Goal: Information Seeking & Learning: Understand process/instructions

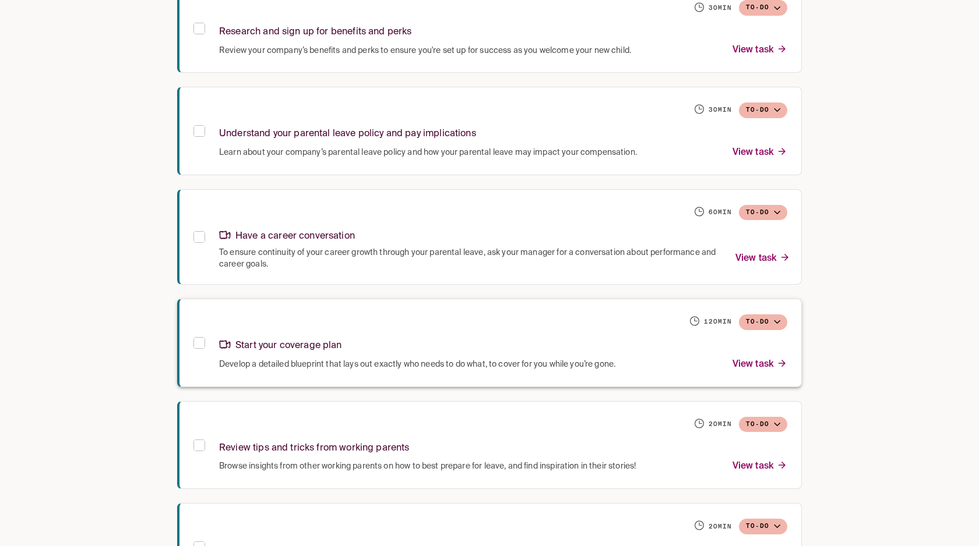
scroll to position [469, 0]
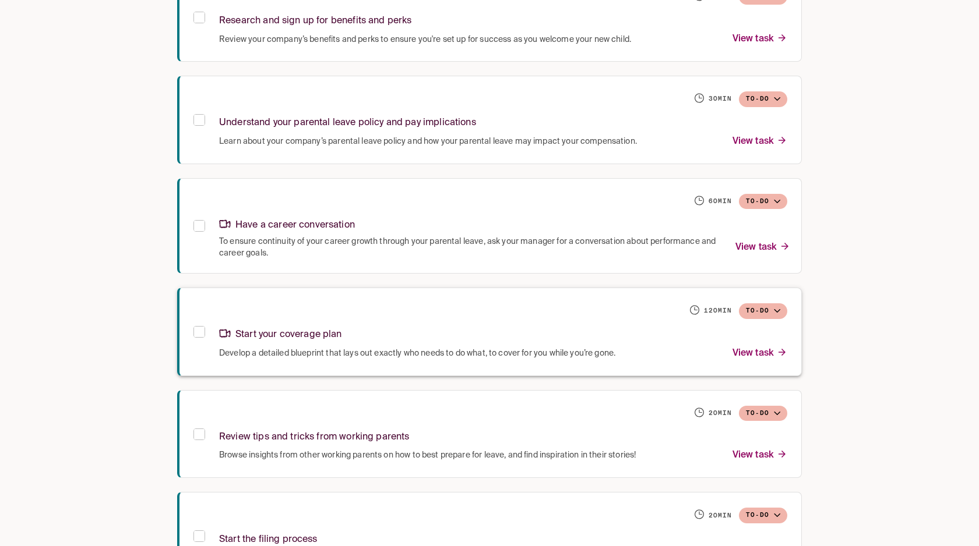
click at [372, 348] on span "Develop a detailed blueprint that lays out exactly who needs to do what, to cov…" at bounding box center [417, 354] width 396 height 12
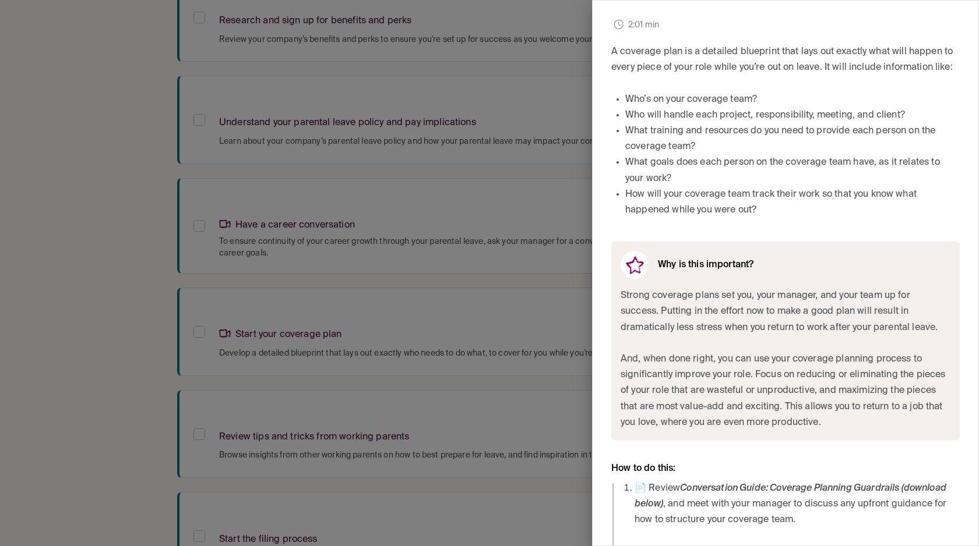
scroll to position [477, 0]
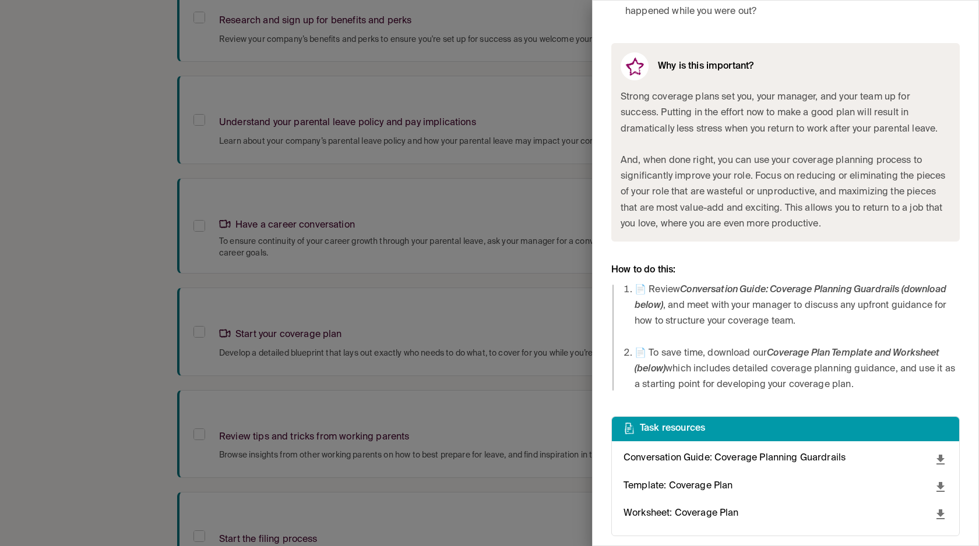
click at [442, 266] on div at bounding box center [489, 273] width 979 height 546
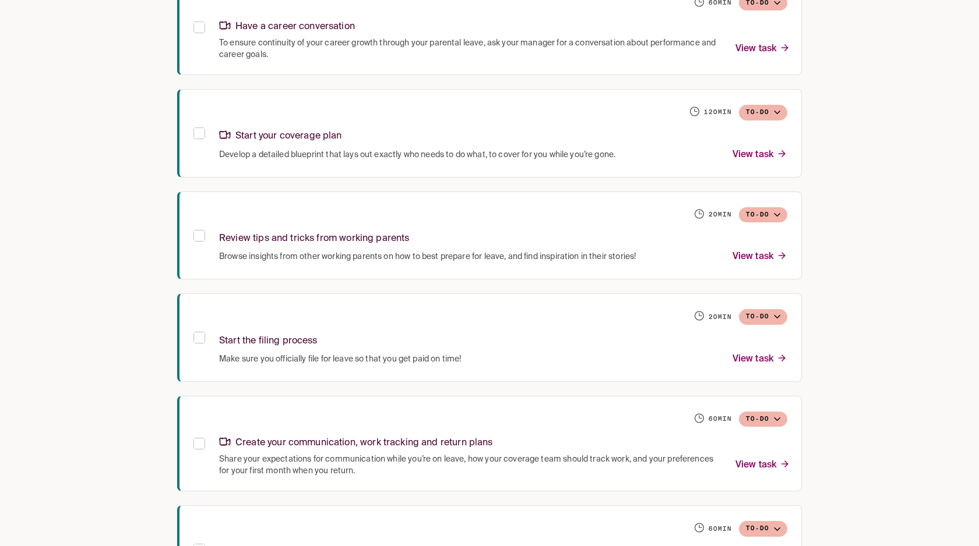
scroll to position [714, 0]
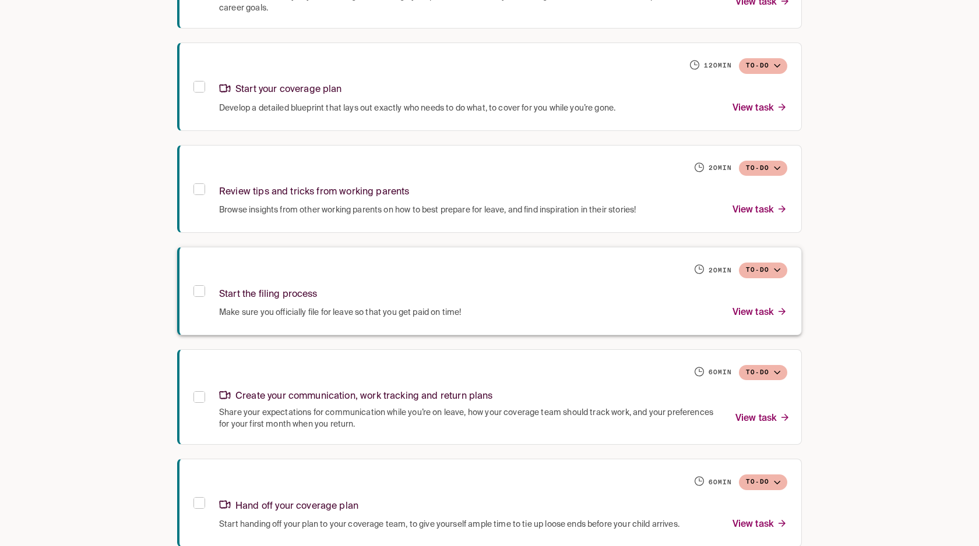
click at [431, 302] on div "Start the filing process" at bounding box center [503, 292] width 568 height 25
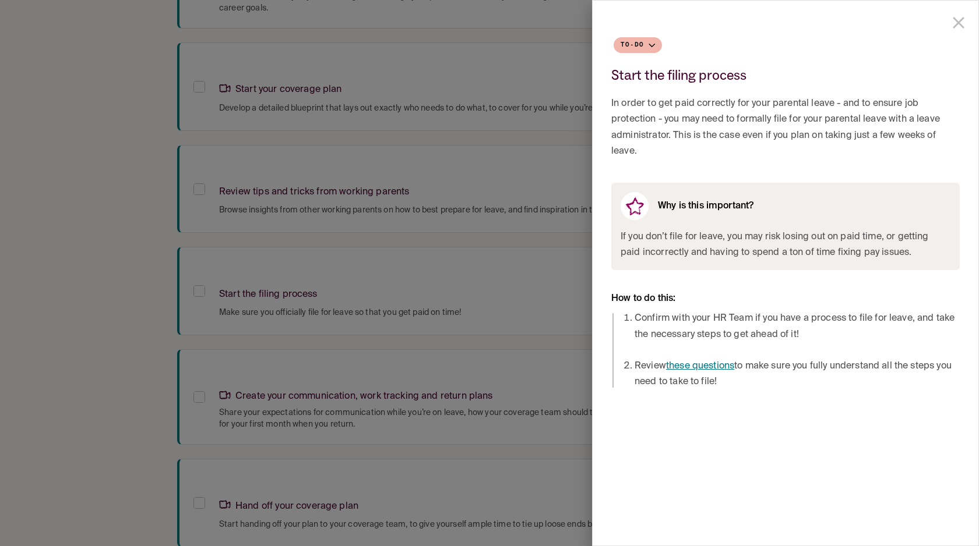
click at [720, 373] on li "Review these questions to make sure you fully understand all the steps you need…" at bounding box center [796, 374] width 325 height 31
click at [720, 366] on link "these questions" at bounding box center [700, 366] width 68 height 9
